Goal: Task Accomplishment & Management: Complete application form

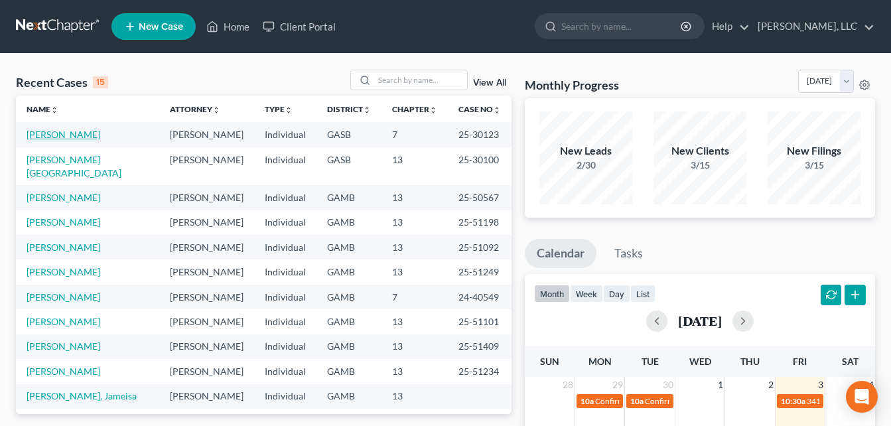
drag, startPoint x: 69, startPoint y: 137, endPoint x: 97, endPoint y: 126, distance: 30.1
click at [69, 137] on link "[PERSON_NAME]" at bounding box center [64, 134] width 74 height 11
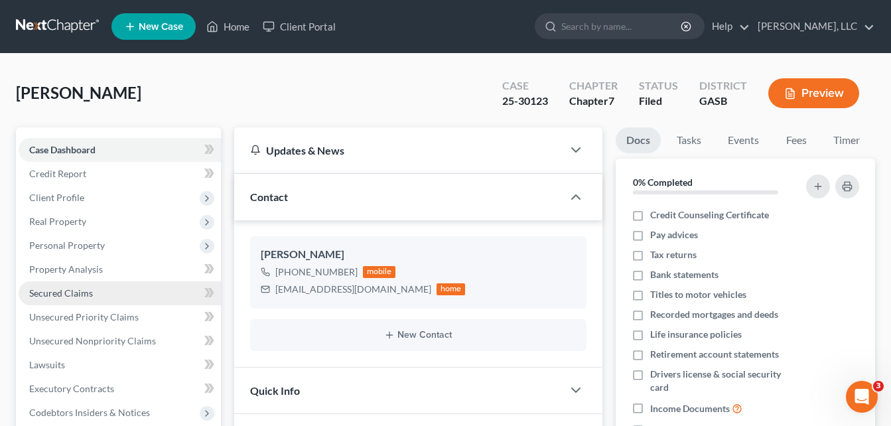
click at [74, 294] on span "Secured Claims" at bounding box center [61, 292] width 64 height 11
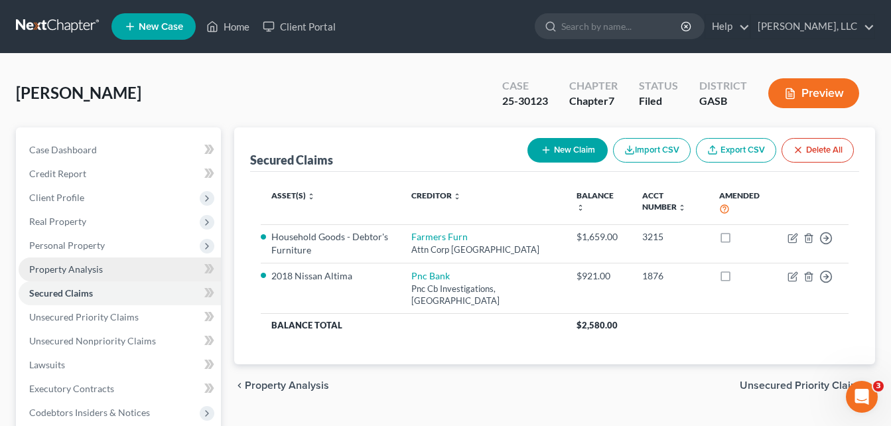
click at [64, 267] on span "Property Analysis" at bounding box center [66, 268] width 74 height 11
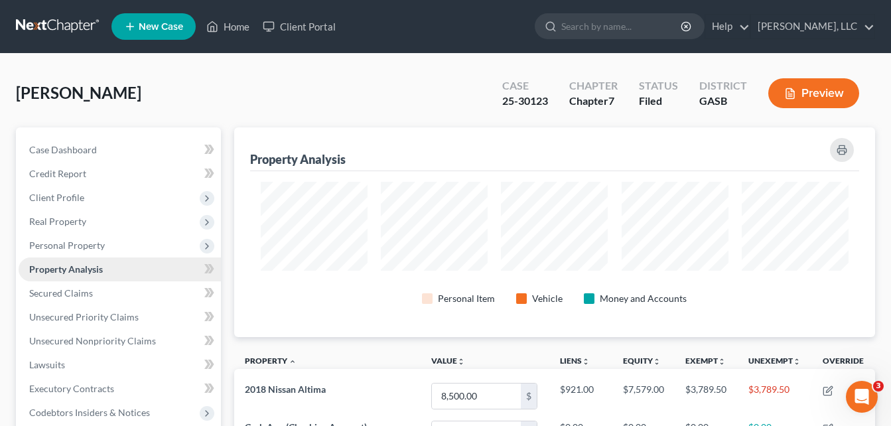
scroll to position [210, 641]
click at [52, 200] on span "Client Profile" at bounding box center [56, 197] width 55 height 11
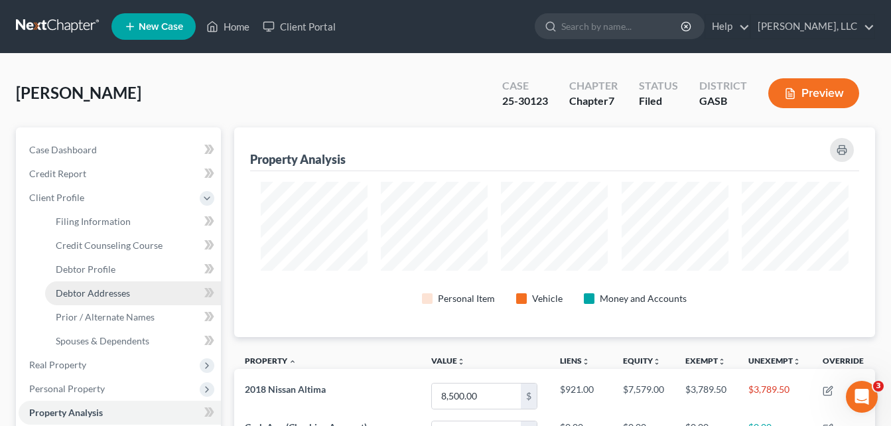
click at [71, 295] on span "Debtor Addresses" at bounding box center [93, 292] width 74 height 11
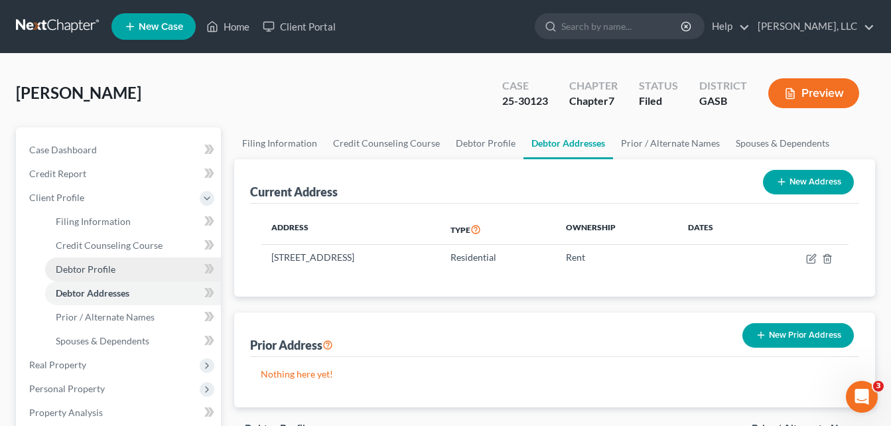
click at [78, 273] on span "Debtor Profile" at bounding box center [86, 268] width 60 height 11
select select "0"
select select "4"
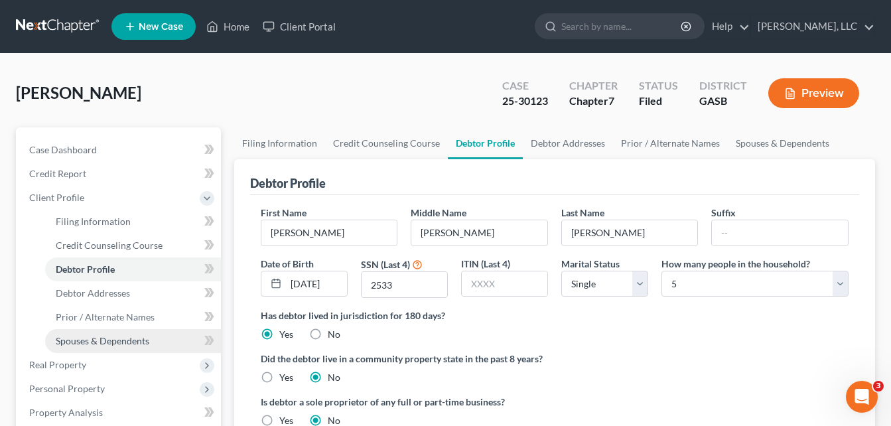
click at [91, 340] on span "Spouses & Dependents" at bounding box center [103, 340] width 94 height 11
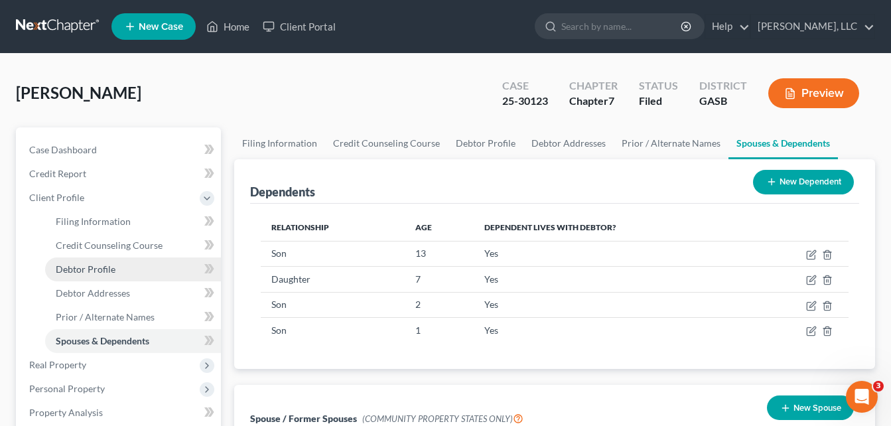
click at [74, 265] on span "Debtor Profile" at bounding box center [86, 268] width 60 height 11
select select "0"
select select "4"
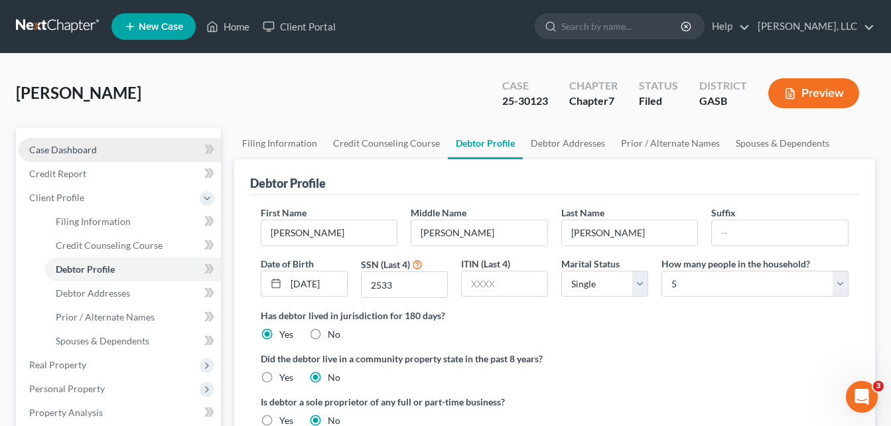
click at [46, 151] on span "Case Dashboard" at bounding box center [63, 149] width 68 height 11
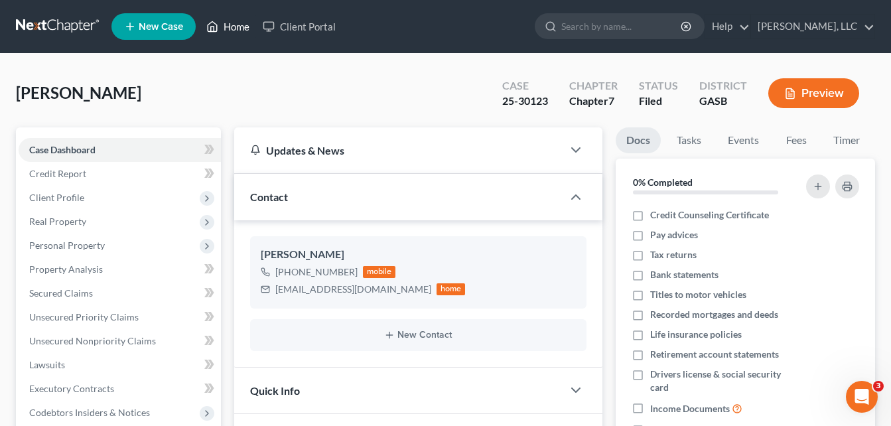
click at [239, 30] on link "Home" at bounding box center [228, 27] width 56 height 24
